Goal: Task Accomplishment & Management: Use online tool/utility

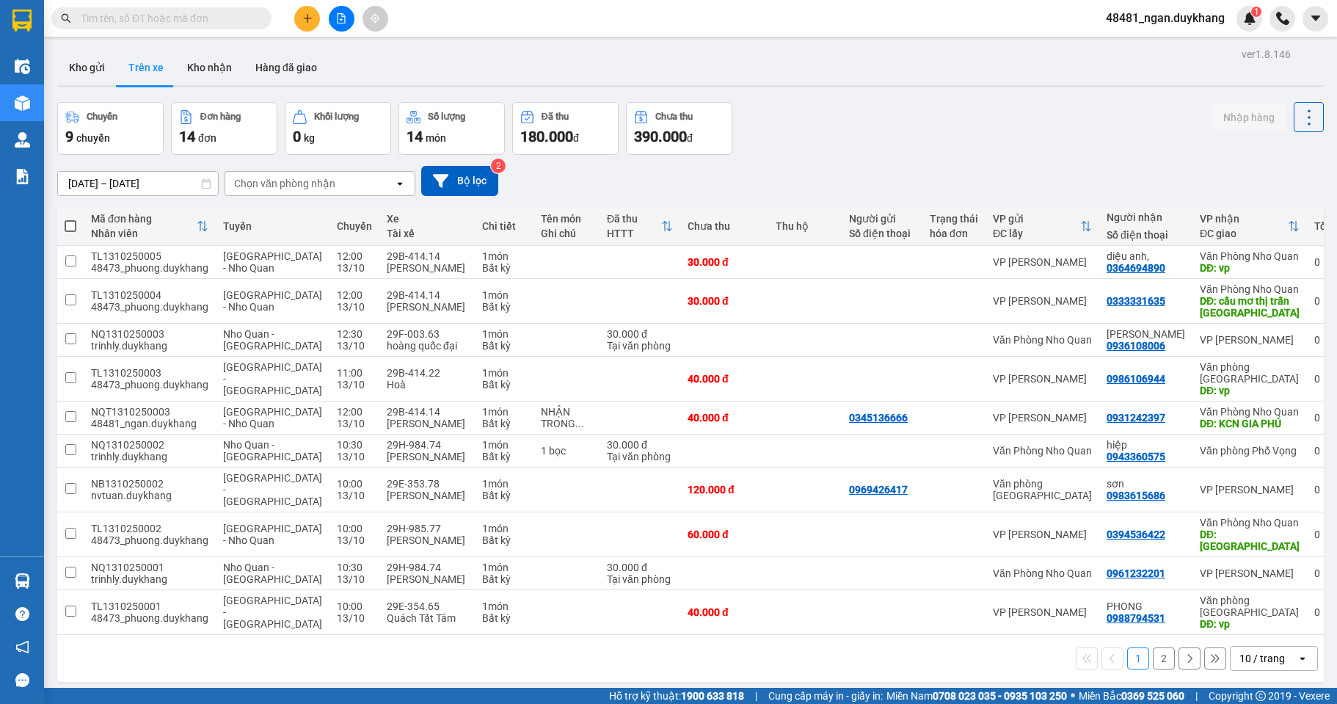
click at [135, 188] on input "13/10/2025 – 13/10/2025" at bounding box center [138, 183] width 160 height 23
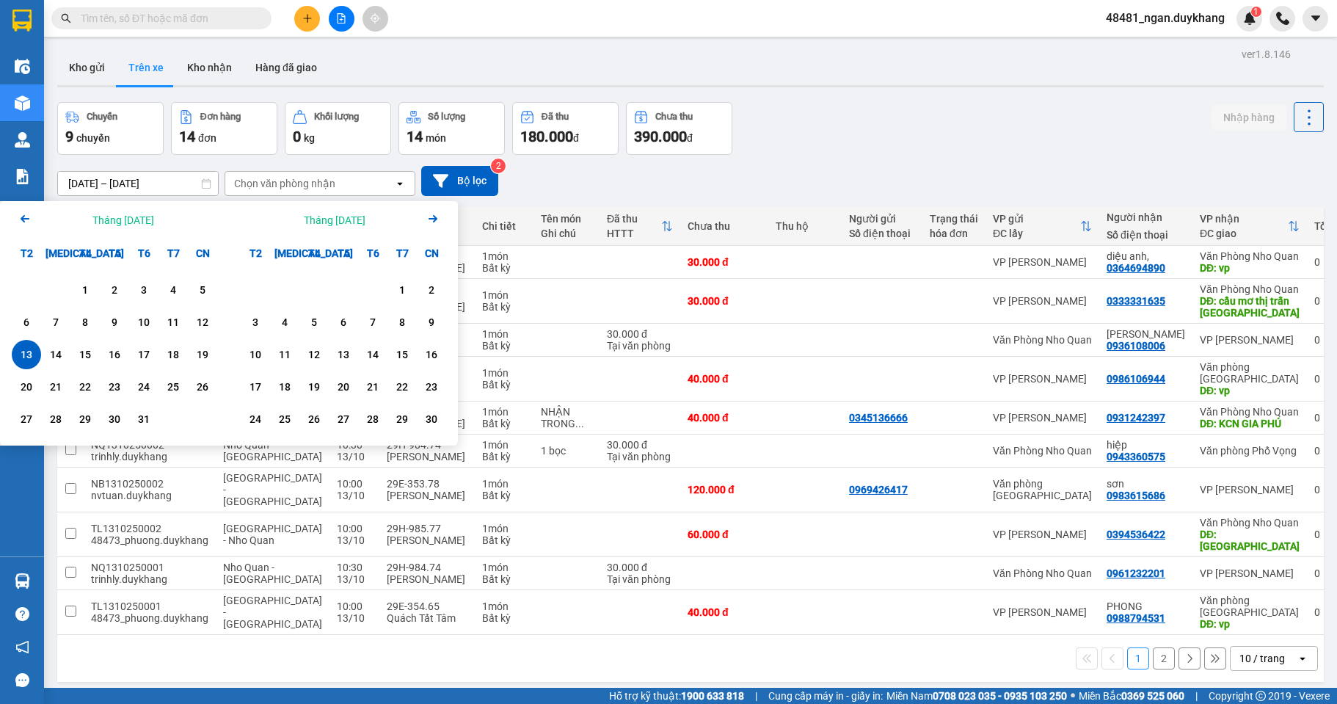
click at [20, 352] on div "13" at bounding box center [26, 355] width 21 height 18
type input "13/10/2025 – 13/10/2025"
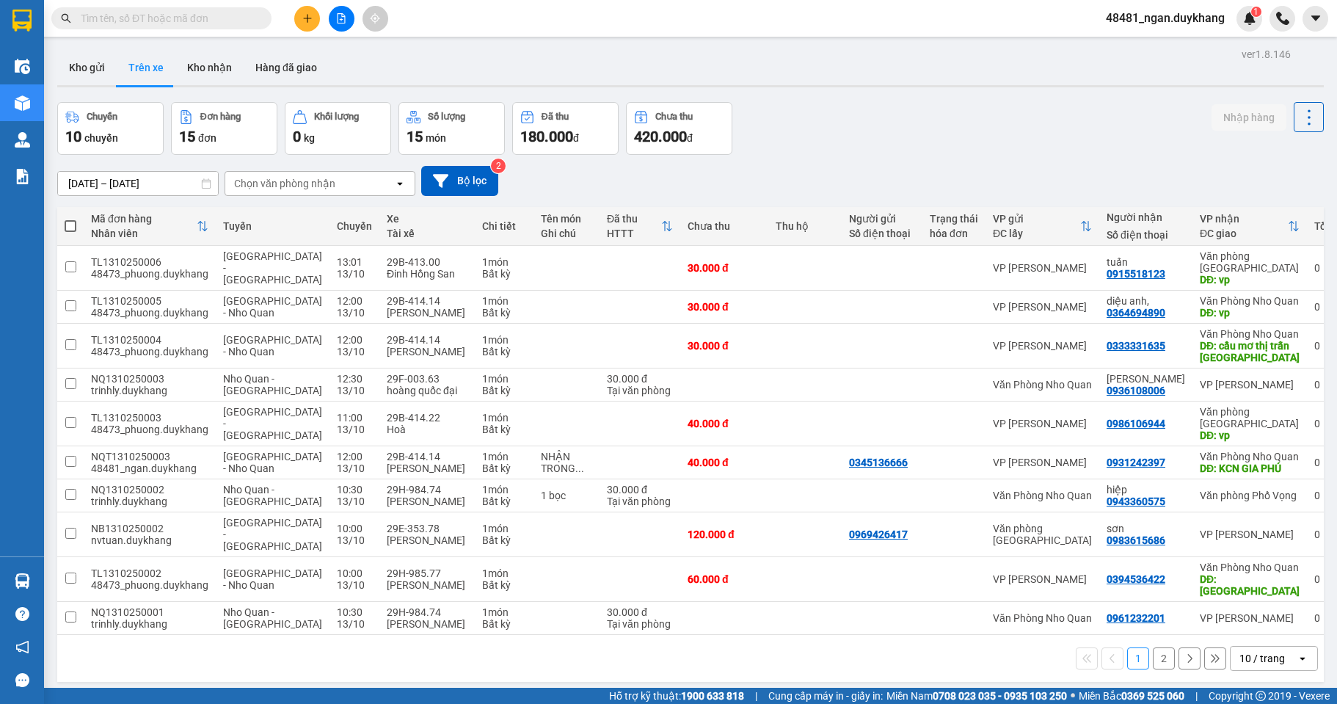
click at [925, 140] on div "Chuyến 10 chuyến Đơn hàng 15 đơn Khối lượng 0 kg Số lượng 15 món Đã thu 180.000…" at bounding box center [690, 128] width 1267 height 53
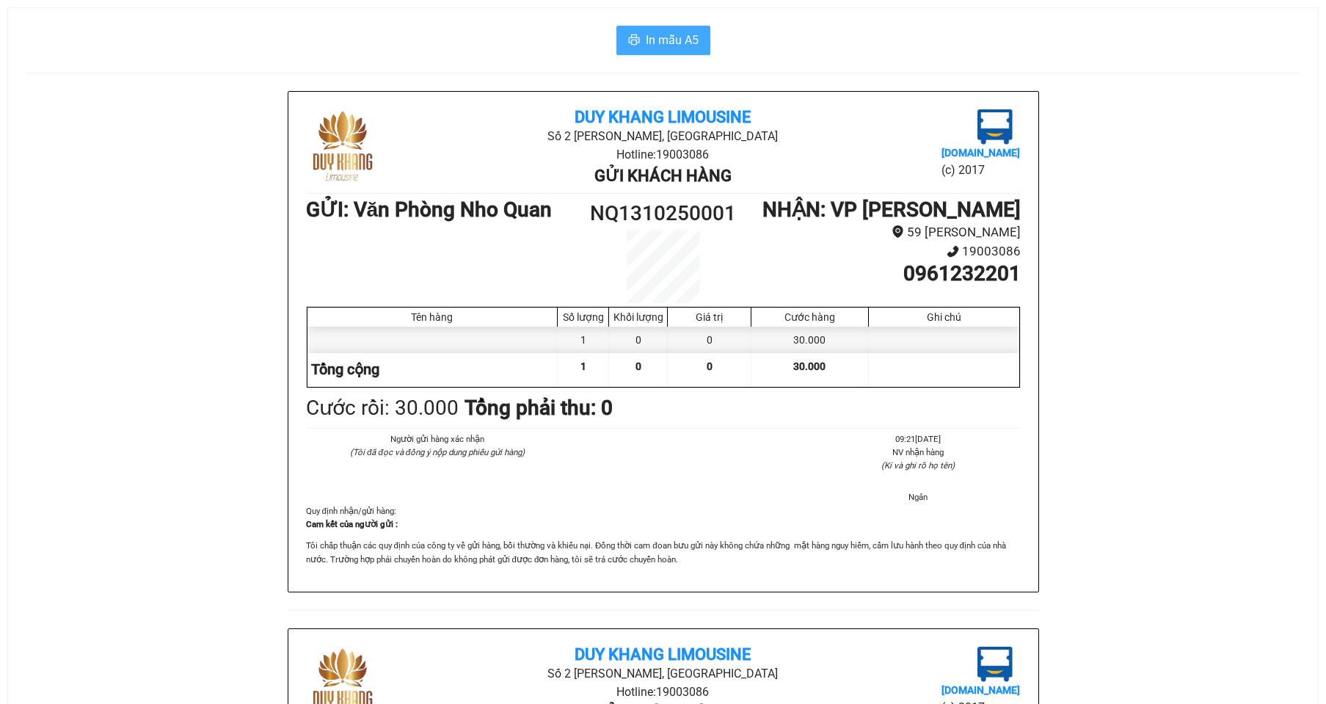
click at [676, 47] on span "In mẫu A5" at bounding box center [672, 40] width 53 height 18
